Goal: Information Seeking & Learning: Learn about a topic

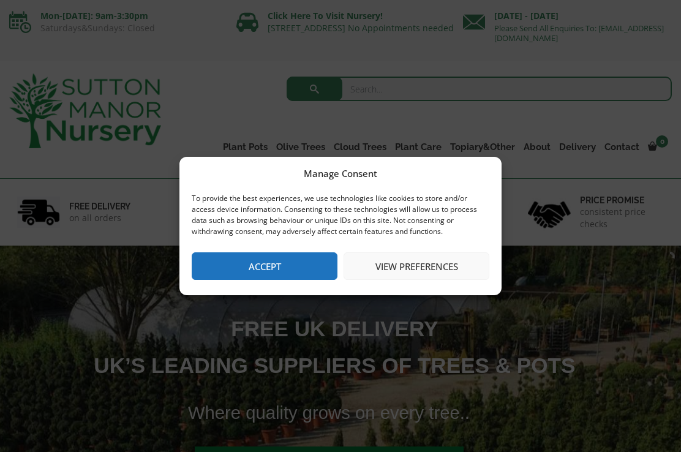
click at [277, 263] on button "Accept" at bounding box center [265, 266] width 146 height 28
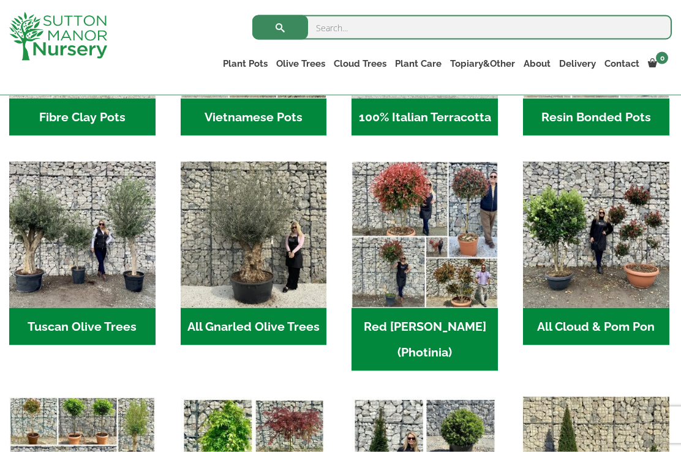
scroll to position [547, 0]
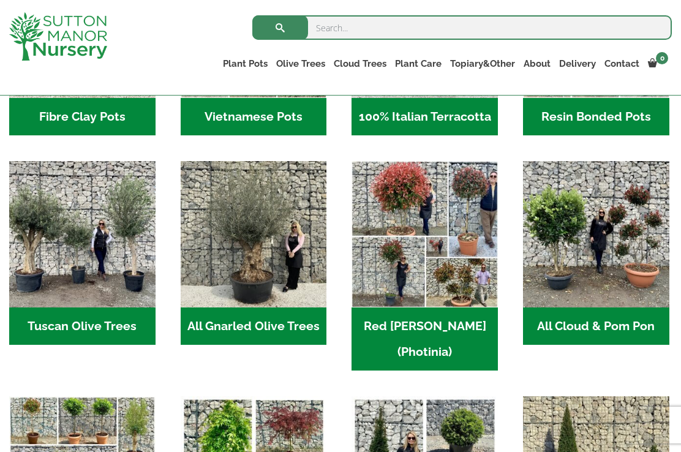
click at [99, 328] on h2 "Tuscan Olive Trees (5)" at bounding box center [82, 326] width 146 height 38
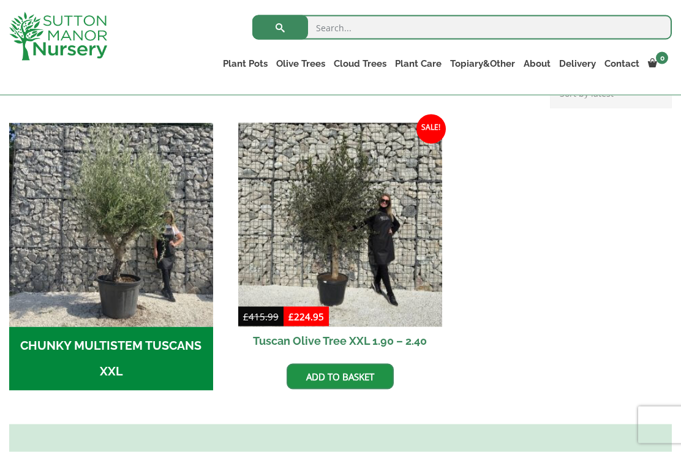
scroll to position [348, 0]
click at [130, 271] on img "Visit product category CHUNKY MULTISTEM TUSCANS XXL" at bounding box center [111, 224] width 204 height 204
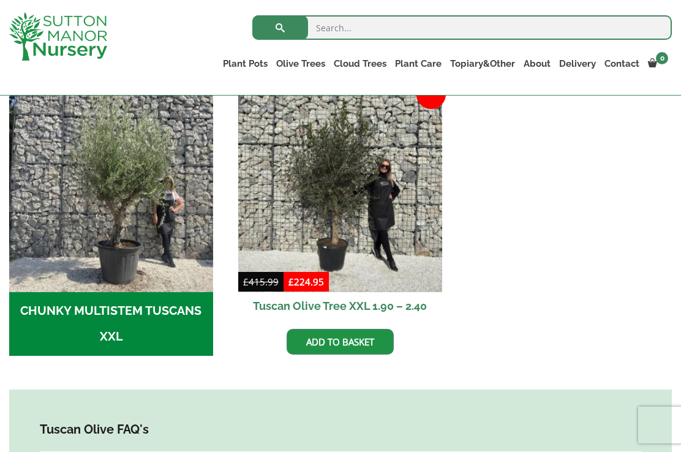
click at [355, 190] on img at bounding box center [340, 190] width 204 height 204
click at [148, 308] on h2 "CHUNKY MULTISTEM TUSCANS XXL (4)" at bounding box center [111, 324] width 204 height 64
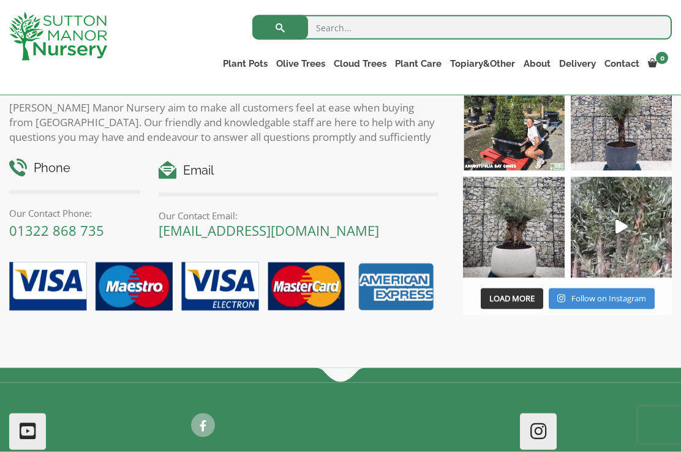
scroll to position [1051, 0]
click at [617, 219] on img at bounding box center [621, 226] width 101 height 101
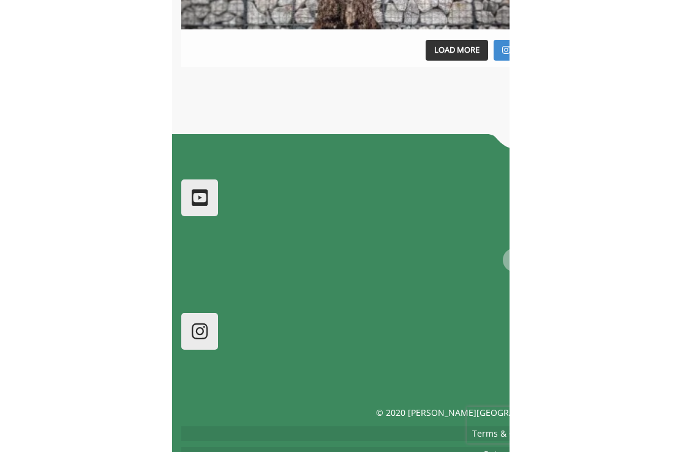
scroll to position [1048, 0]
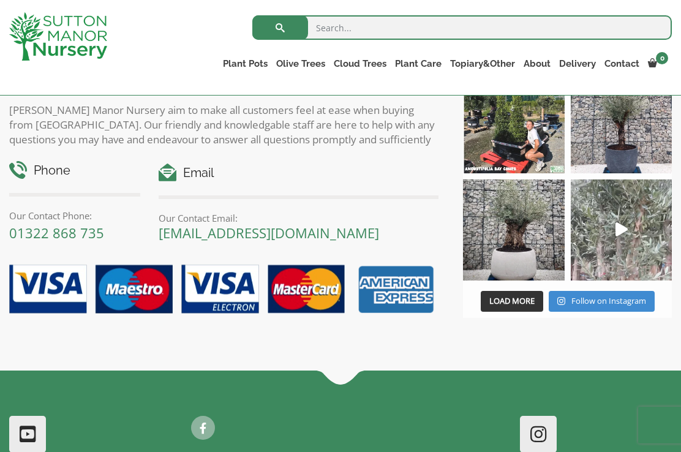
click at [524, 236] on img at bounding box center [513, 229] width 101 height 101
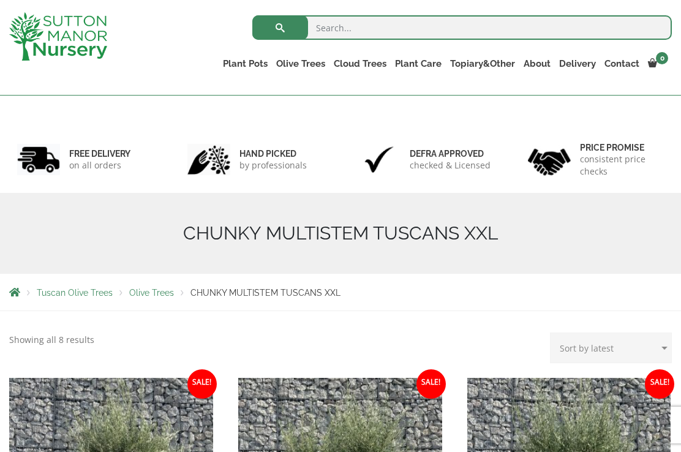
scroll to position [0, 0]
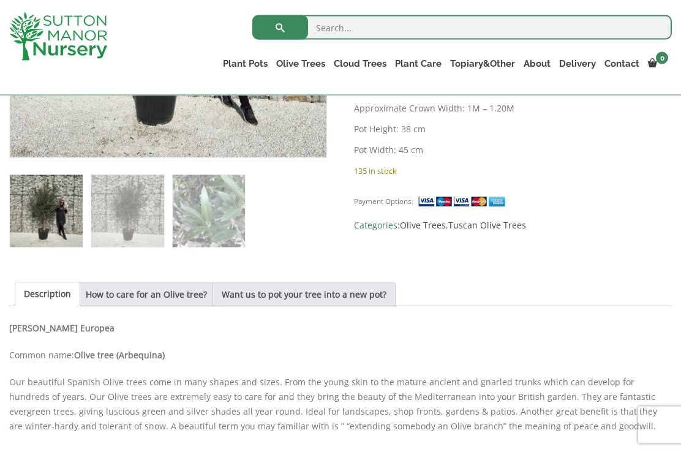
scroll to position [443, 0]
click at [179, 293] on link "How to care for an Olive tree?" at bounding box center [146, 293] width 121 height 23
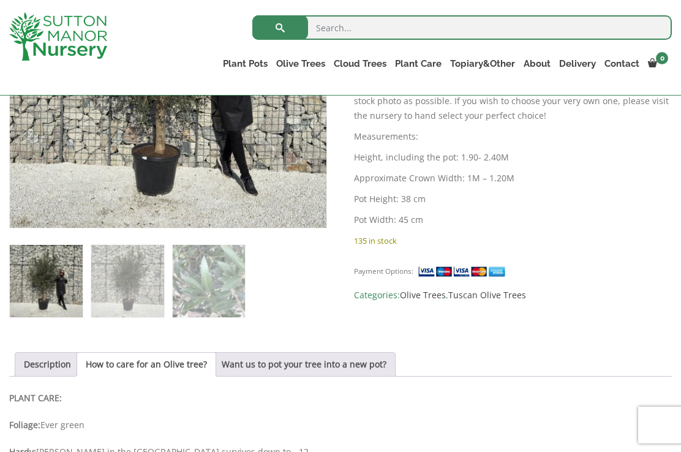
scroll to position [391, 0]
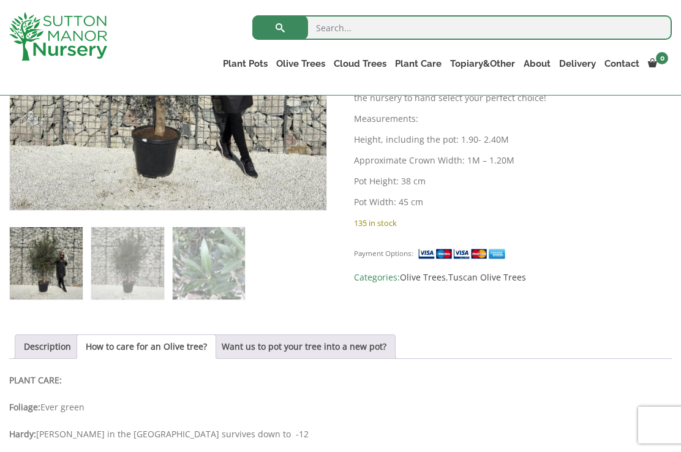
click at [330, 338] on link "Want us to pot your tree into a new pot?" at bounding box center [304, 346] width 165 height 23
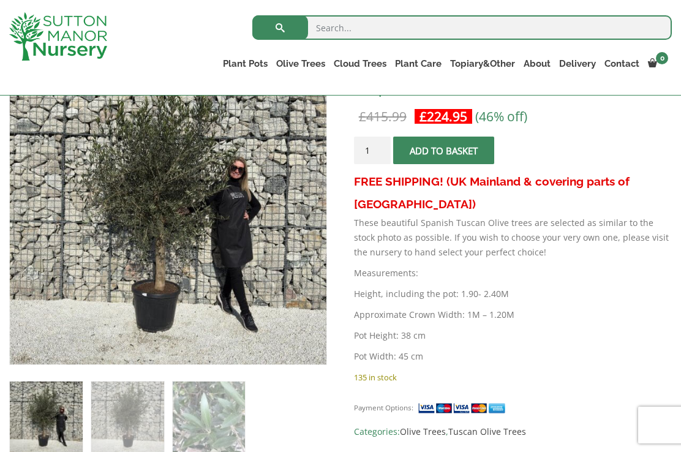
scroll to position [236, 0]
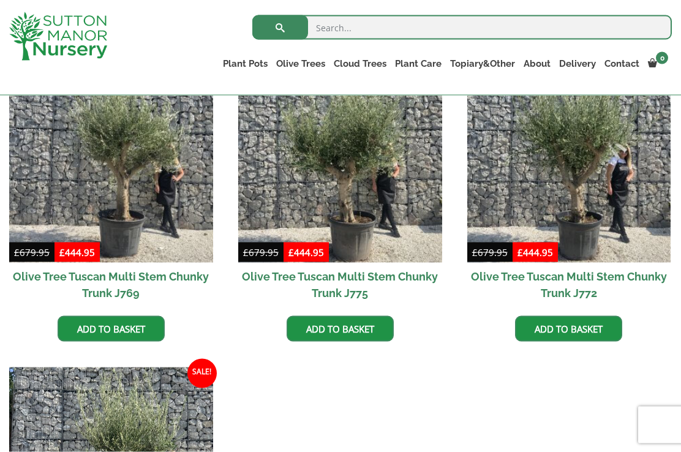
scroll to position [350, 0]
click at [370, 187] on img at bounding box center [340, 160] width 204 height 204
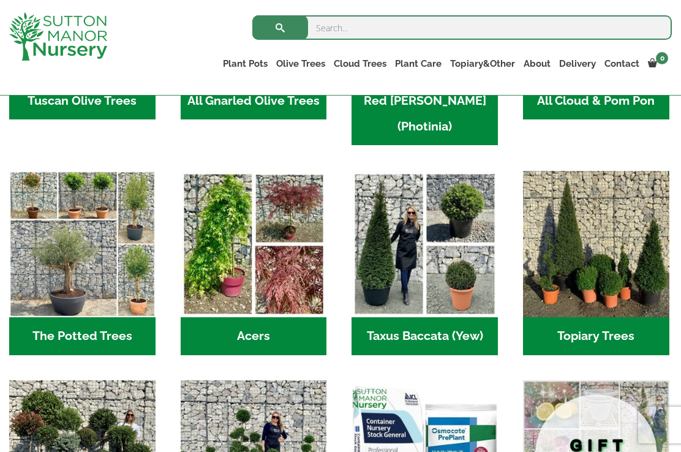
scroll to position [774, 0]
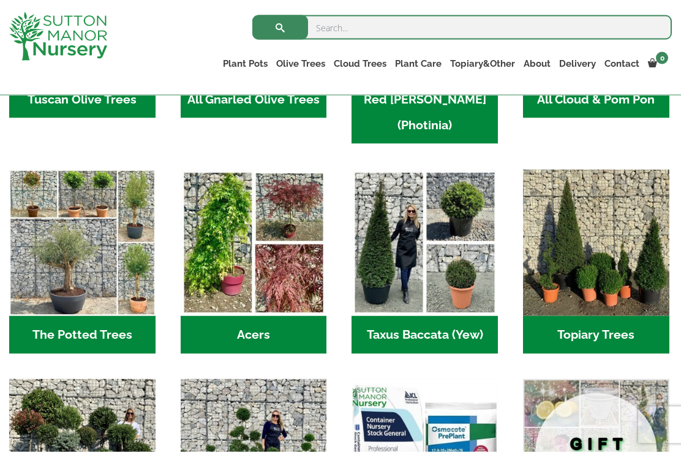
click at [431, 316] on h2 "Taxus Baccata (Yew) (1)" at bounding box center [425, 335] width 146 height 38
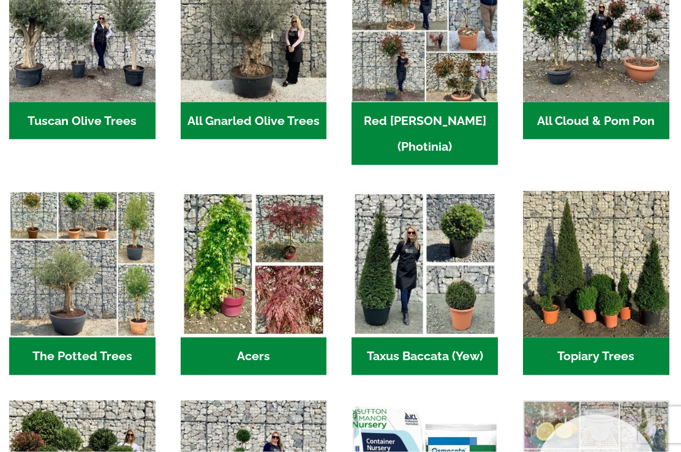
scroll to position [809, 0]
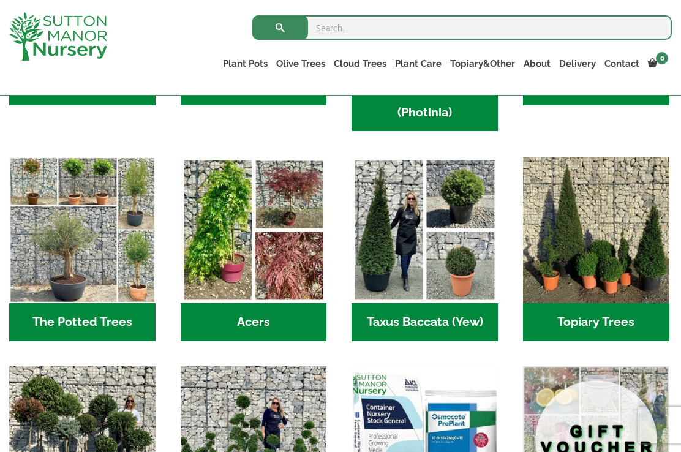
click at [99, 232] on img "Visit product category The Potted Trees" at bounding box center [82, 230] width 146 height 146
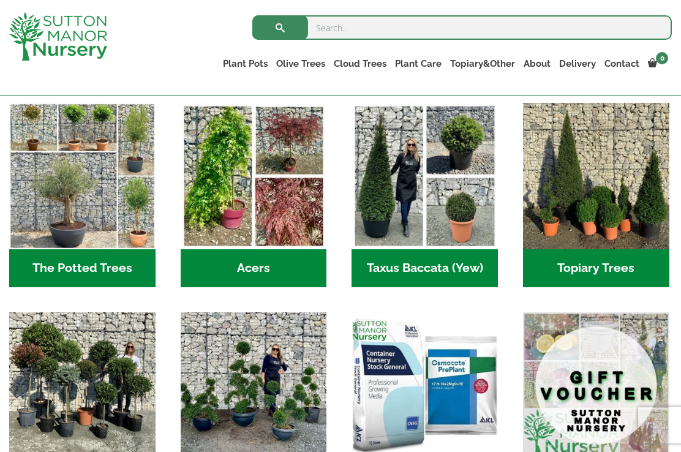
scroll to position [840, 0]
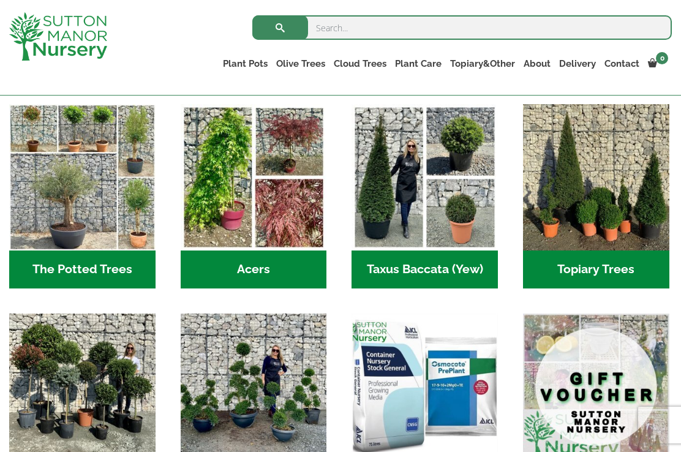
click at [251, 250] on h2 "Acers (2)" at bounding box center [254, 269] width 146 height 38
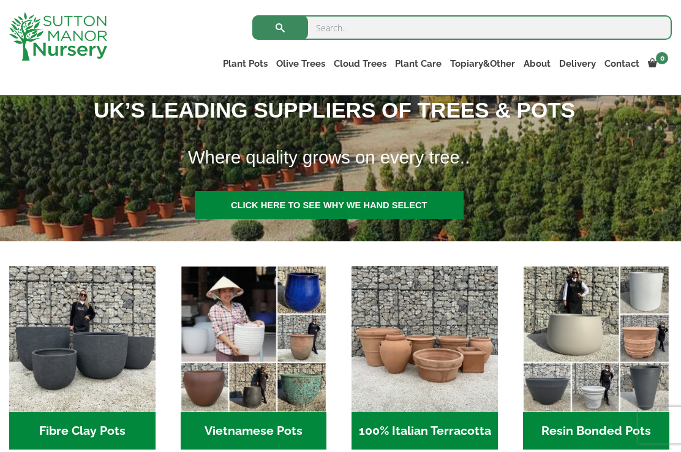
scroll to position [217, 0]
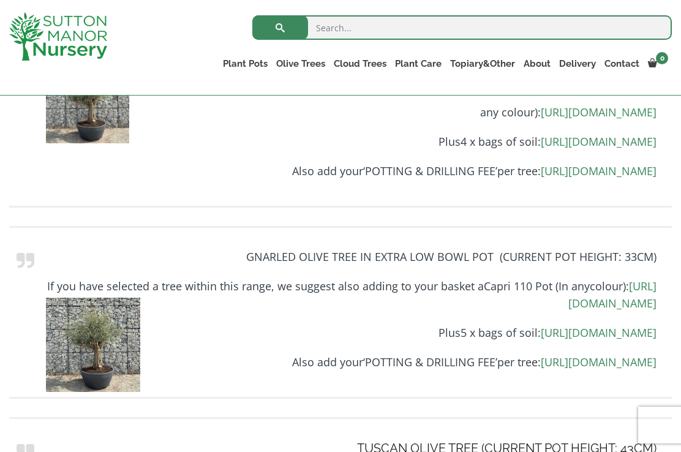
scroll to position [1486, 0]
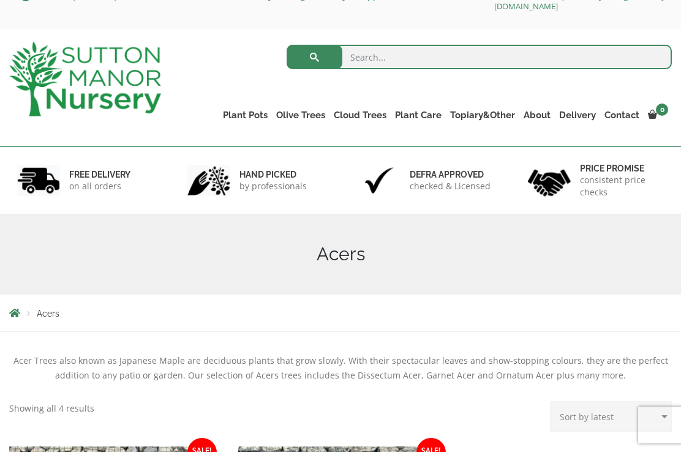
scroll to position [31, 0]
